Goal: Obtain resource: Download file/media

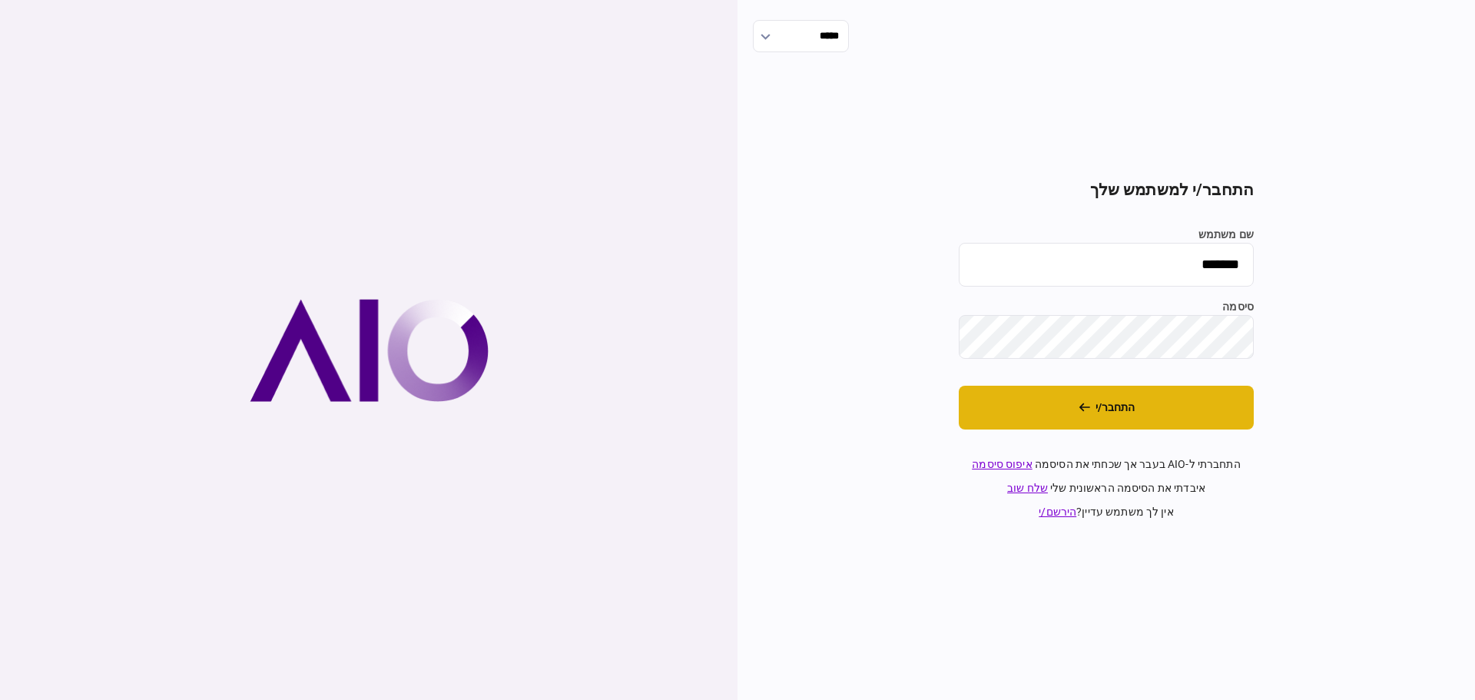
click at [1137, 426] on button "התחבר/י" at bounding box center [1106, 408] width 295 height 44
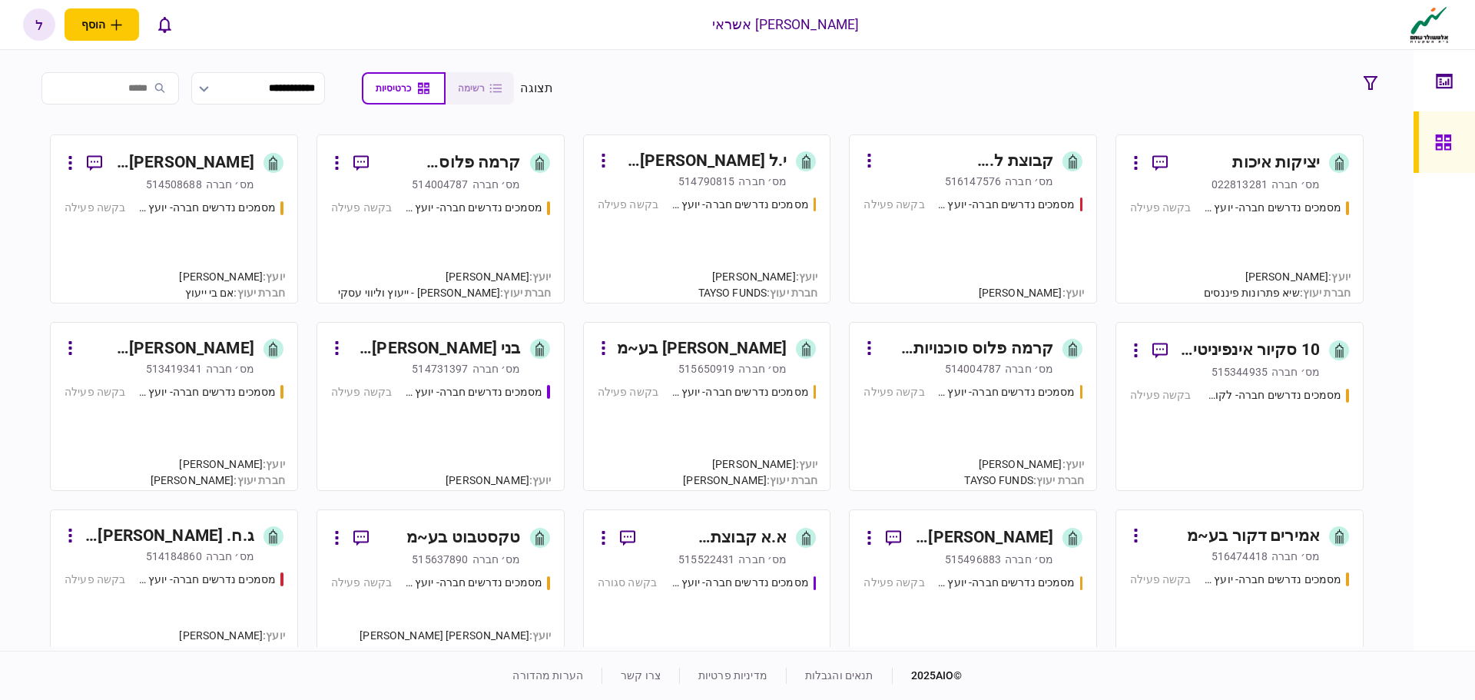
click at [1277, 220] on div "מסמכים נדרשים חברה- יועץ - תהליך חברה בקשה פעילה" at bounding box center [1239, 244] width 219 height 89
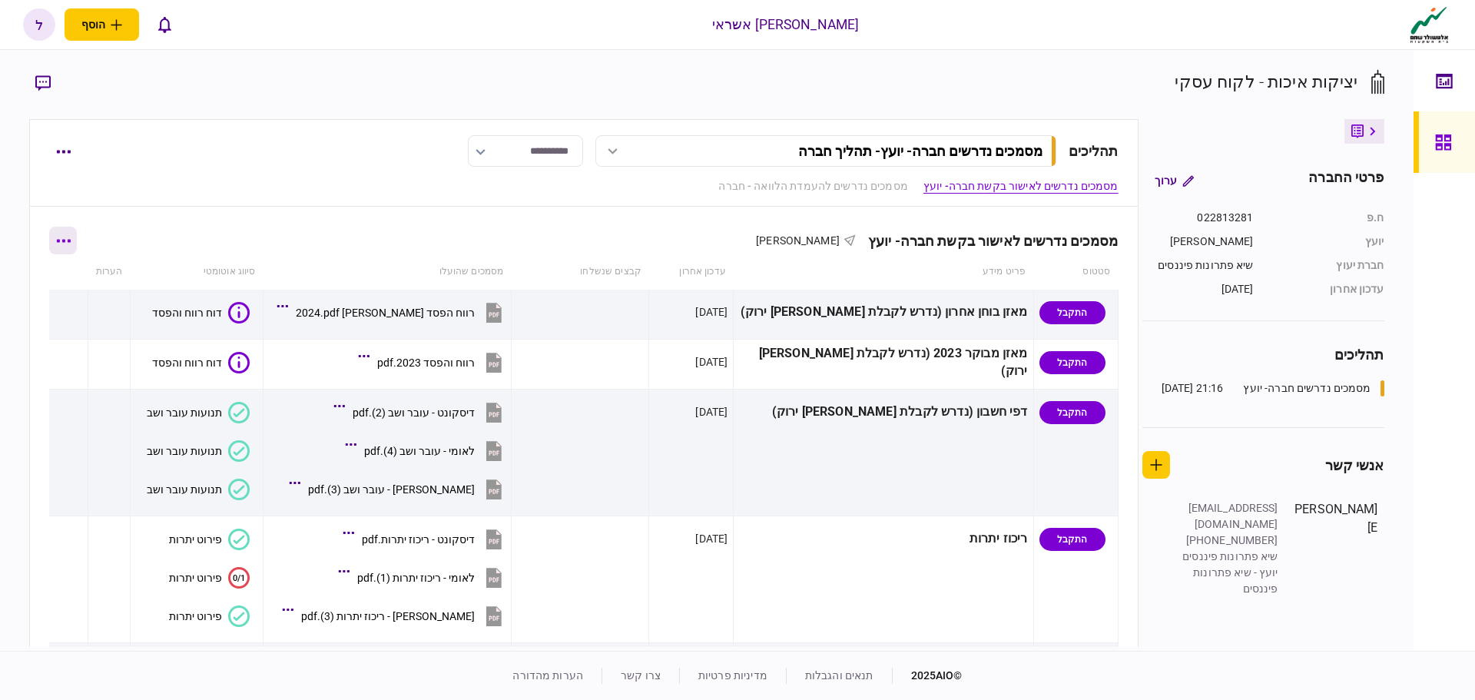
click at [75, 246] on button "button" at bounding box center [63, 241] width 28 height 28
click at [88, 374] on span "הורד מסמכים" at bounding box center [85, 372] width 71 height 18
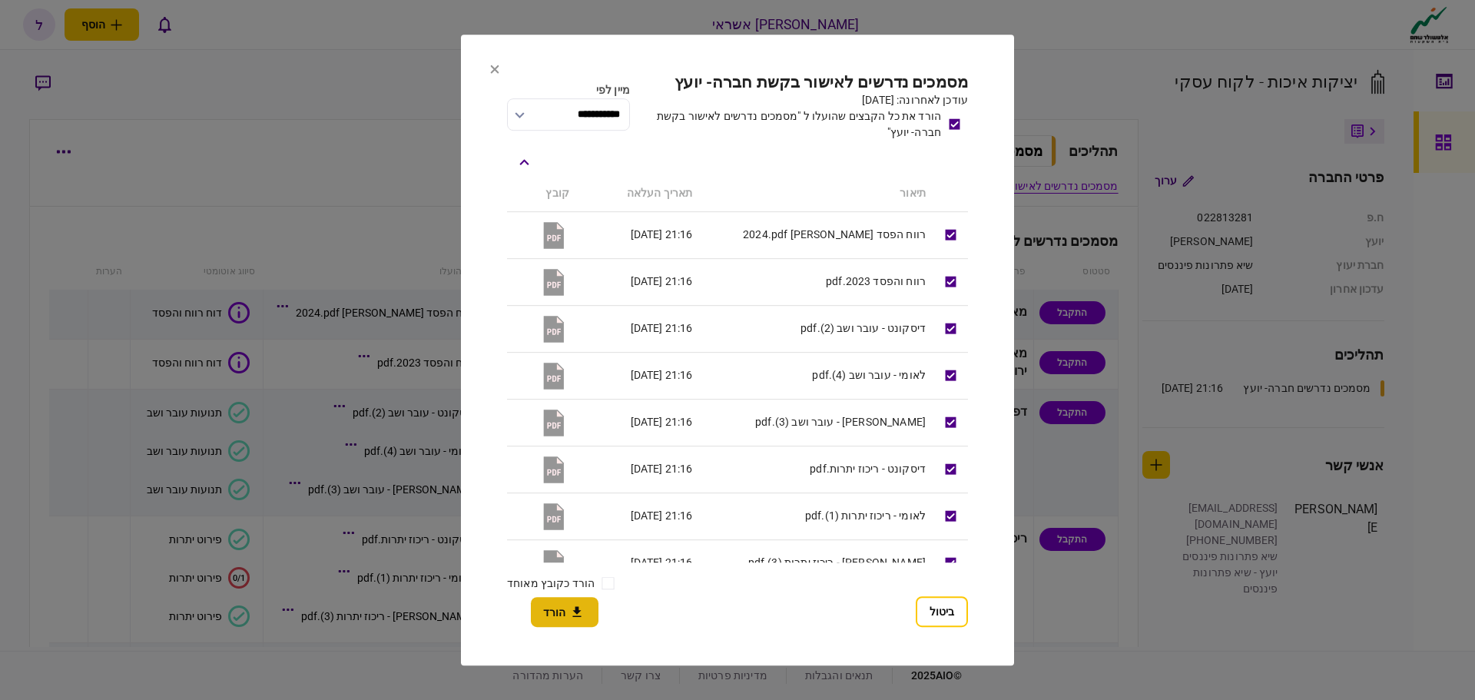
click at [568, 608] on icon "button" at bounding box center [577, 612] width 18 height 15
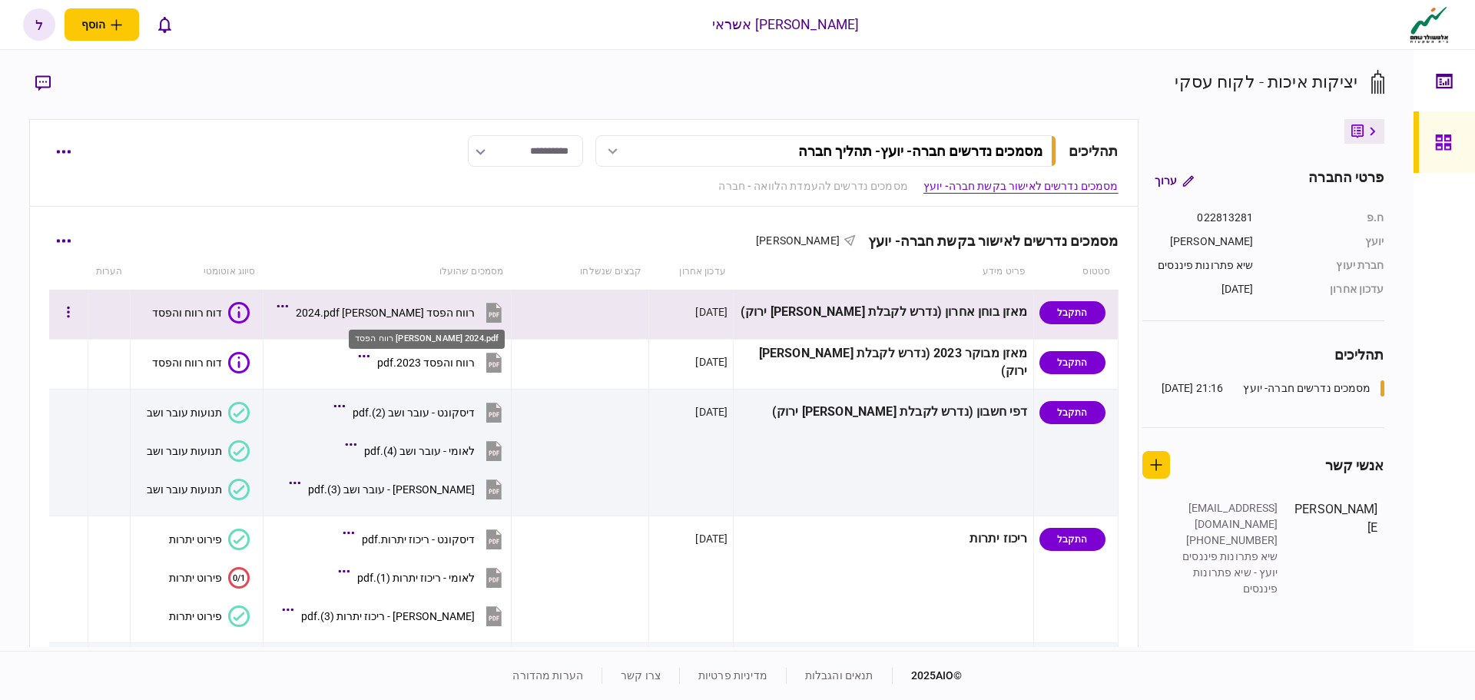
click at [428, 314] on div "רווח הפסד [PERSON_NAME] 2024.pdf" at bounding box center [385, 312] width 179 height 12
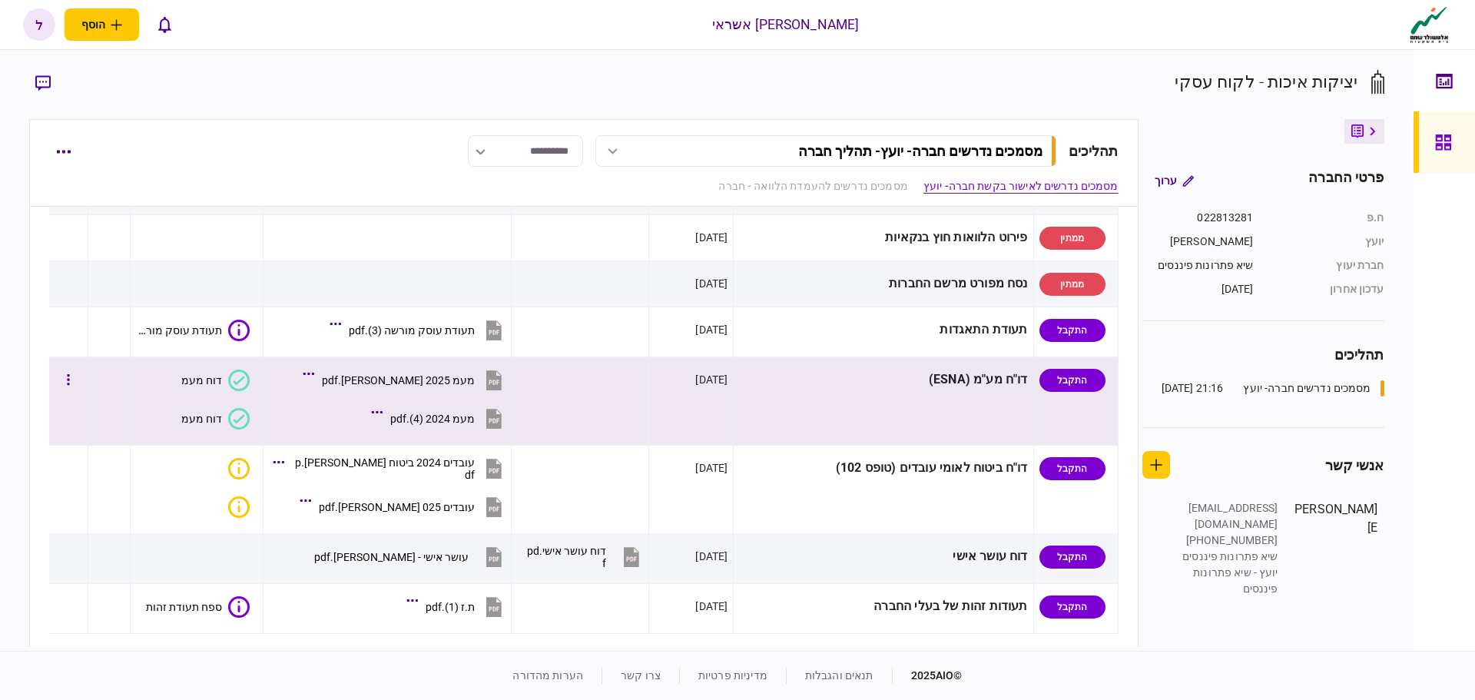
scroll to position [691, 0]
